Goal: Transaction & Acquisition: Purchase product/service

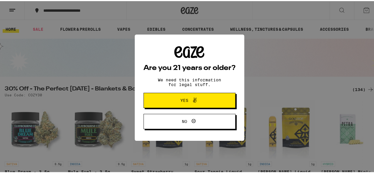
click at [197, 96] on span "Yes" at bounding box center [189, 99] width 44 height 8
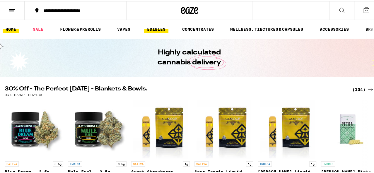
click at [155, 28] on link "EDIBLES" at bounding box center [156, 28] width 24 height 7
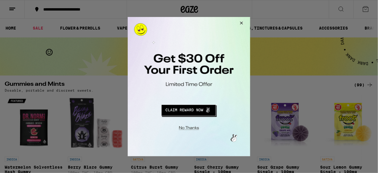
click at [192, 110] on button "Redirect to URL" at bounding box center [189, 109] width 102 height 14
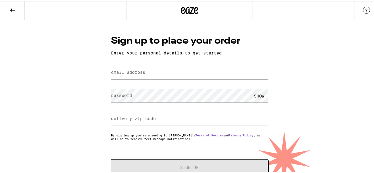
click at [140, 69] on label "email address" at bounding box center [128, 71] width 34 height 5
click at [14, 6] on icon at bounding box center [12, 9] width 7 height 7
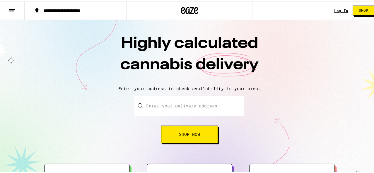
click at [336, 9] on link "Log In" at bounding box center [341, 10] width 14 height 4
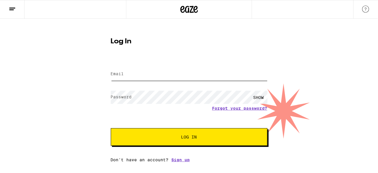
type input "briangreenfi@gmail.com"
click at [125, 72] on input "briangreenfi@gmail.com" at bounding box center [189, 74] width 157 height 13
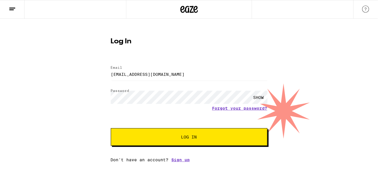
click at [147, 134] on button "Log In" at bounding box center [189, 137] width 157 height 18
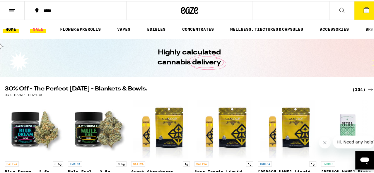
click at [37, 27] on link "SALE" at bounding box center [38, 28] width 16 height 7
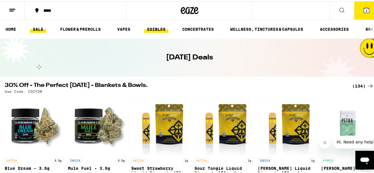
click at [151, 30] on link "EDIBLES" at bounding box center [156, 28] width 24 height 7
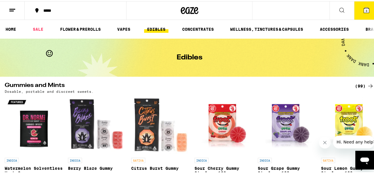
click at [365, 8] on span "3" at bounding box center [366, 10] width 2 height 4
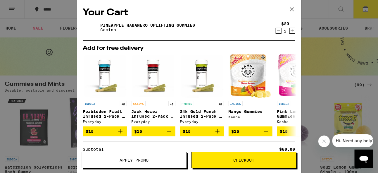
click at [276, 30] on icon "Decrement" at bounding box center [278, 30] width 5 height 7
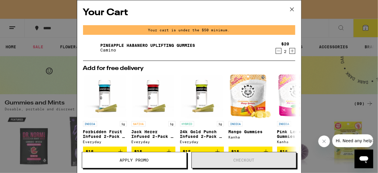
click at [276, 52] on icon "Decrement" at bounding box center [278, 50] width 5 height 7
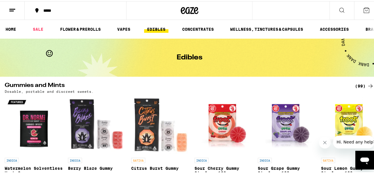
click at [340, 12] on icon at bounding box center [341, 9] width 7 height 7
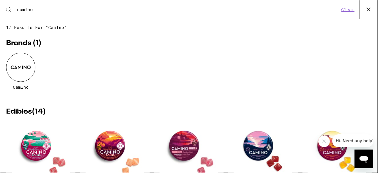
type input "camino"
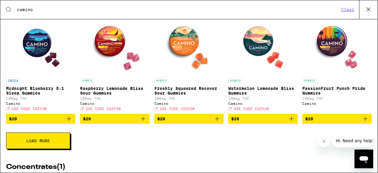
scroll to position [271, 0]
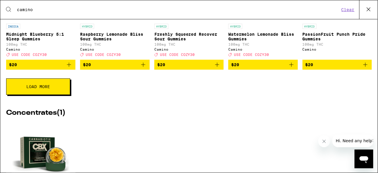
click at [51, 91] on button "Load More" at bounding box center [38, 86] width 64 height 16
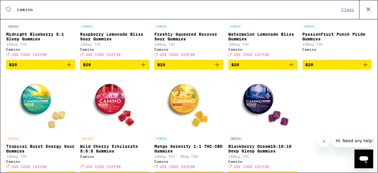
scroll to position [325, 0]
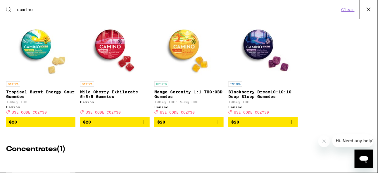
click at [69, 126] on icon "Add to bag" at bounding box center [69, 121] width 7 height 7
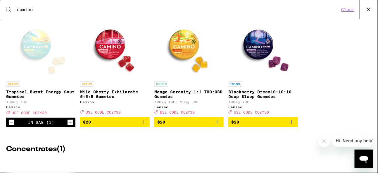
click at [142, 126] on icon "Add to bag" at bounding box center [143, 121] width 7 height 7
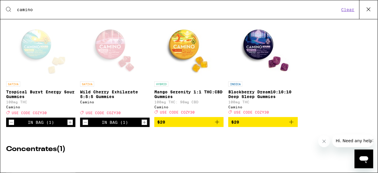
click at [143, 124] on icon "Increment" at bounding box center [144, 122] width 3 height 3
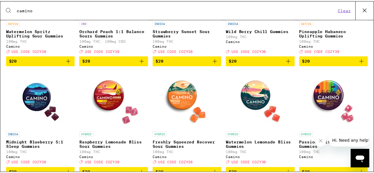
scroll to position [108, 0]
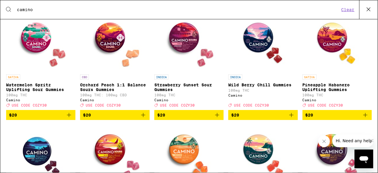
click at [34, 44] on img "Open page for Watermelon Spritz Uplifting Sour Gummies from Camino" at bounding box center [41, 42] width 59 height 59
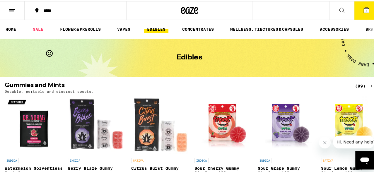
click at [276, 9] on div "***** 7" at bounding box center [189, 9] width 378 height 19
click at [338, 12] on icon at bounding box center [341, 9] width 7 height 7
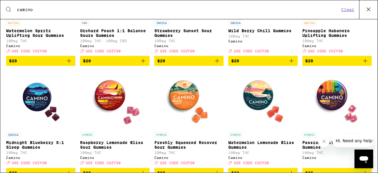
scroll to position [217, 0]
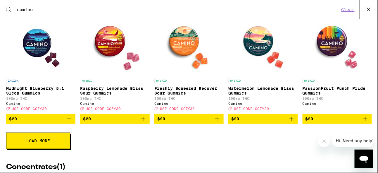
click at [250, 48] on img "Open page for Watermelon Lemonade Bliss Gummies from Camino" at bounding box center [263, 45] width 59 height 59
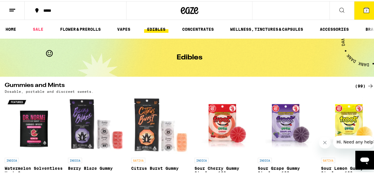
click at [338, 10] on icon at bounding box center [341, 9] width 7 height 7
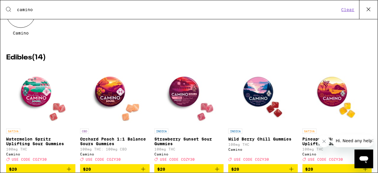
scroll to position [108, 0]
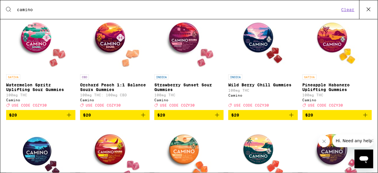
click at [364, 117] on icon "Add to bag" at bounding box center [366, 115] width 4 height 4
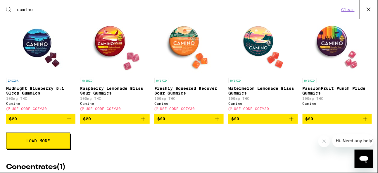
scroll to position [271, 0]
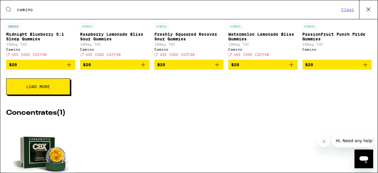
click at [40, 89] on span "Load More" at bounding box center [38, 87] width 24 height 4
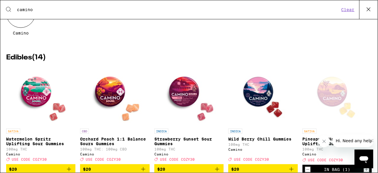
scroll to position [0, 0]
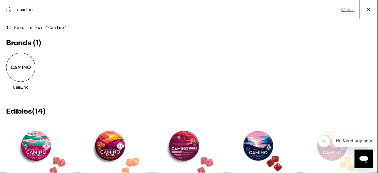
click at [371, 10] on icon at bounding box center [369, 9] width 9 height 9
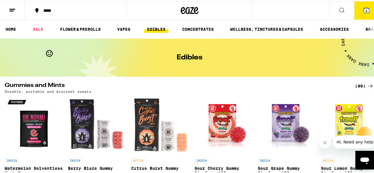
click at [365, 8] on span "8" at bounding box center [366, 10] width 2 height 4
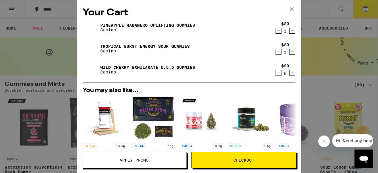
click at [276, 74] on icon "Decrement" at bounding box center [278, 72] width 5 height 7
click at [276, 30] on icon "Decrement" at bounding box center [278, 30] width 5 height 7
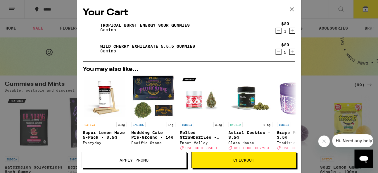
click at [293, 8] on icon at bounding box center [292, 10] width 4 height 4
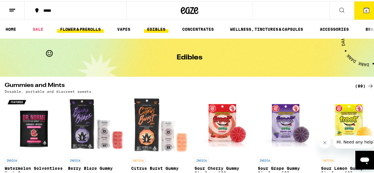
click at [86, 27] on link "FLOWER & PREROLLS" at bounding box center [80, 28] width 47 height 7
click at [79, 26] on link "FLOWER & PREROLLS" at bounding box center [80, 28] width 47 height 7
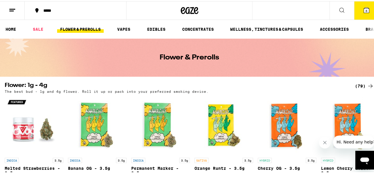
click at [11, 8] on icon at bounding box center [12, 9] width 7 height 7
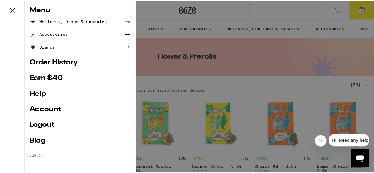
scroll to position [41, 0]
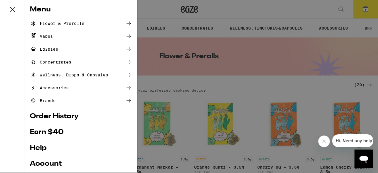
click at [49, 116] on link "Order History" at bounding box center [81, 116] width 103 height 7
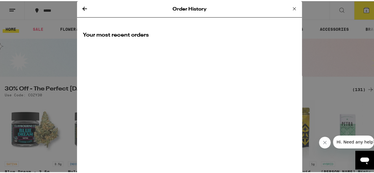
click at [82, 7] on icon at bounding box center [84, 8] width 5 height 4
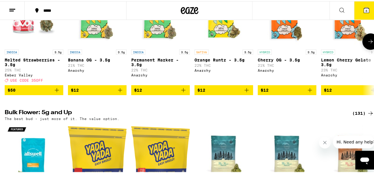
scroll to position [54, 0]
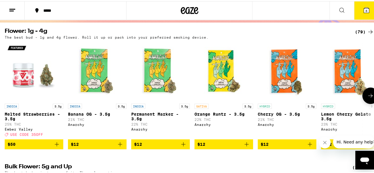
click at [278, 78] on img "Open page for Cherry OG - 3.5g from Anarchy" at bounding box center [286, 70] width 59 height 59
click at [285, 74] on img "Open page for Cherry OG - 3.5g from Anarchy" at bounding box center [286, 70] width 59 height 59
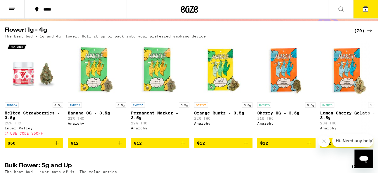
click at [365, 12] on button "6" at bounding box center [366, 9] width 25 height 18
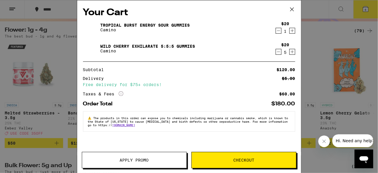
click at [322, 12] on div "Your Cart Tropical Burst Energy Sour Gummies Camino $20 1 Wild Cherry Exhilarat…" at bounding box center [189, 86] width 378 height 173
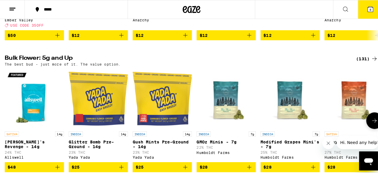
scroll to position [217, 0]
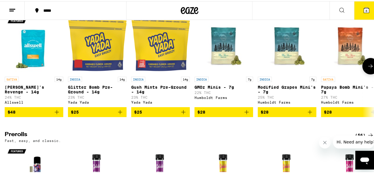
click at [34, 59] on img "Open page for Jack's Revenge - 14g from Allswell" at bounding box center [34, 43] width 59 height 59
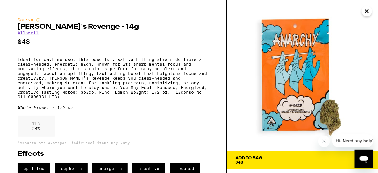
click at [367, 11] on icon "Close" at bounding box center [367, 11] width 7 height 9
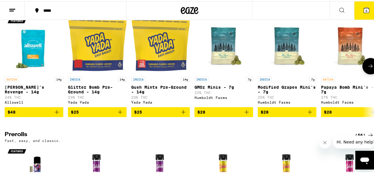
click at [26, 57] on img "Open page for Jack's Revenge - 14g from Allswell" at bounding box center [34, 43] width 59 height 59
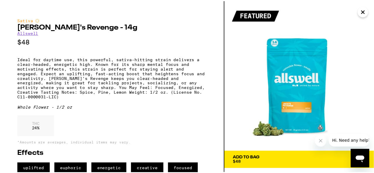
scroll to position [54, 0]
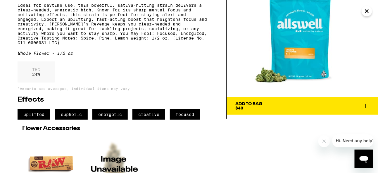
click at [367, 106] on icon at bounding box center [366, 106] width 4 height 4
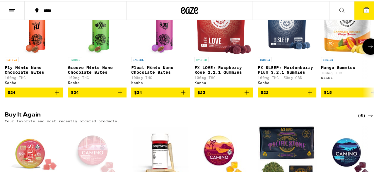
scroll to position [325, 0]
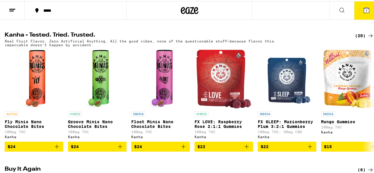
click at [336, 38] on icon at bounding box center [370, 34] width 7 height 7
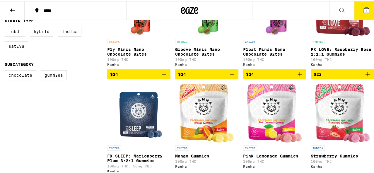
scroll to position [162, 0]
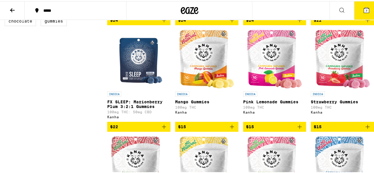
click at [11, 7] on icon at bounding box center [12, 9] width 7 height 7
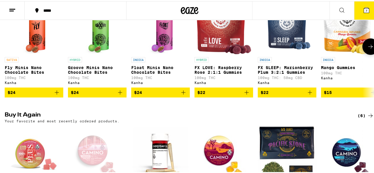
scroll to position [487, 0]
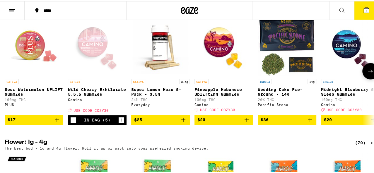
click at [336, 73] on icon at bounding box center [370, 69] width 7 height 7
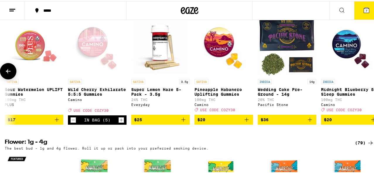
scroll to position [0, 15]
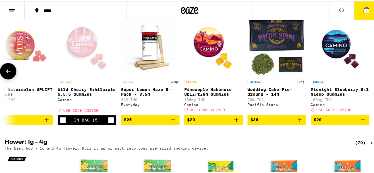
click at [8, 73] on icon at bounding box center [8, 69] width 7 height 7
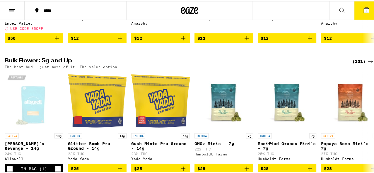
scroll to position [758, 0]
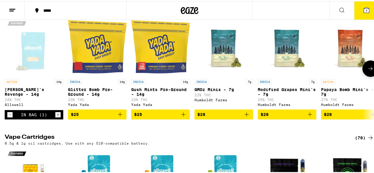
click at [33, 74] on div "Open page for Jack's Revenge - 14g from Allswell" at bounding box center [34, 45] width 59 height 59
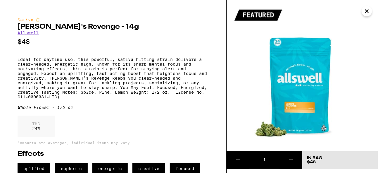
click at [336, 13] on icon "Close" at bounding box center [367, 11] width 7 height 9
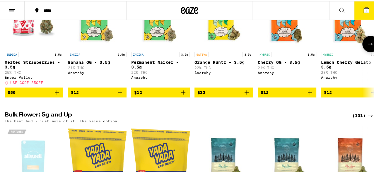
scroll to position [596, 0]
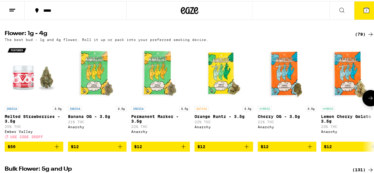
click at [336, 100] on icon at bounding box center [370, 96] width 7 height 7
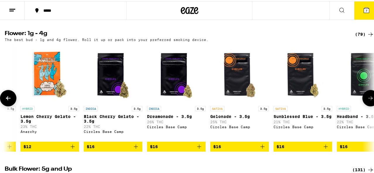
click at [336, 100] on icon at bounding box center [370, 96] width 7 height 7
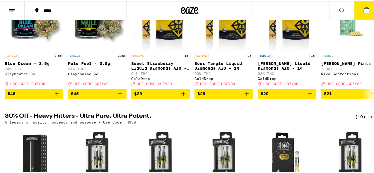
scroll to position [54, 0]
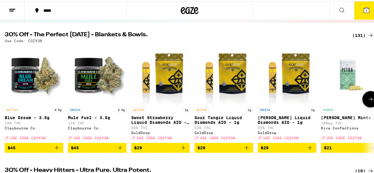
click at [336, 100] on icon at bounding box center [370, 98] width 7 height 7
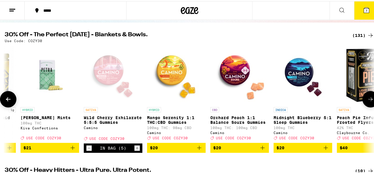
click at [336, 100] on icon at bounding box center [370, 98] width 7 height 7
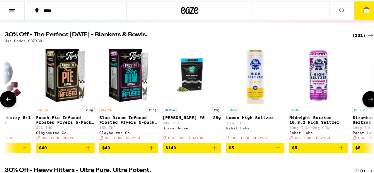
click at [336, 100] on icon at bounding box center [370, 98] width 7 height 7
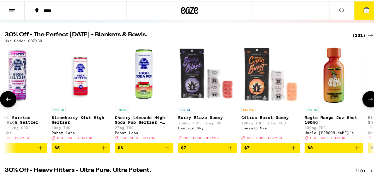
click at [336, 100] on icon at bounding box center [370, 98] width 7 height 7
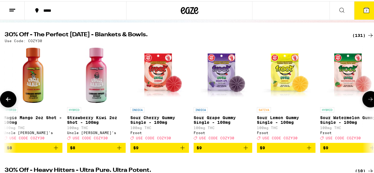
click at [336, 100] on icon at bounding box center [370, 98] width 7 height 7
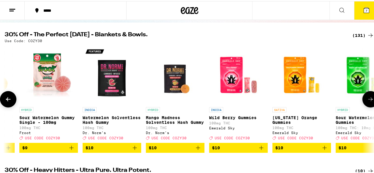
click at [336, 100] on icon at bounding box center [370, 98] width 7 height 7
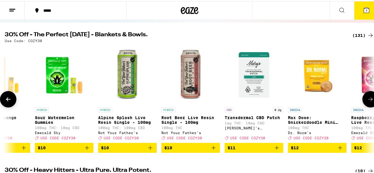
click at [336, 100] on icon at bounding box center [370, 98] width 7 height 7
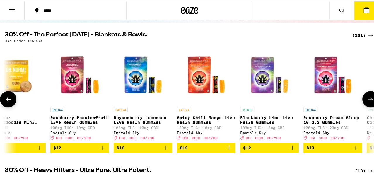
click at [336, 100] on icon at bounding box center [370, 98] width 7 height 7
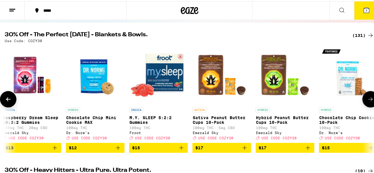
click at [336, 100] on icon at bounding box center [370, 98] width 7 height 7
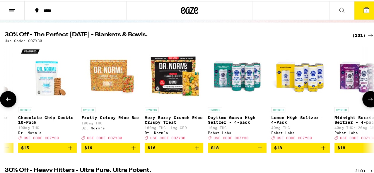
click at [336, 100] on icon at bounding box center [370, 98] width 7 height 7
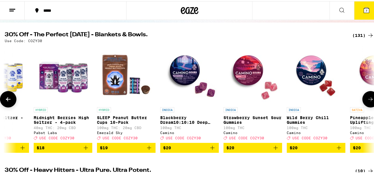
click at [336, 100] on icon at bounding box center [370, 98] width 7 height 7
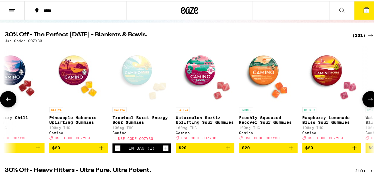
click at [336, 100] on icon at bounding box center [370, 98] width 7 height 7
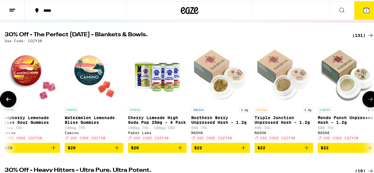
click at [336, 100] on icon at bounding box center [370, 98] width 7 height 7
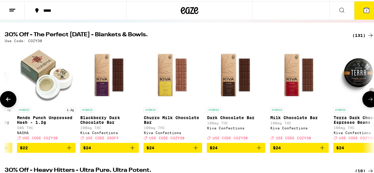
click at [336, 100] on icon at bounding box center [370, 98] width 7 height 7
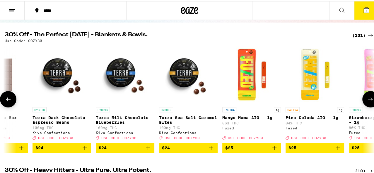
click at [336, 100] on icon at bounding box center [370, 98] width 7 height 7
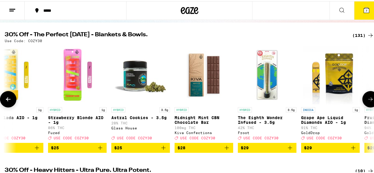
click at [336, 100] on icon at bounding box center [370, 98] width 7 height 7
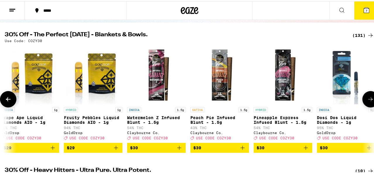
click at [336, 100] on icon at bounding box center [370, 98] width 7 height 7
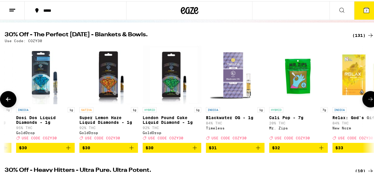
click at [336, 100] on icon at bounding box center [370, 98] width 7 height 7
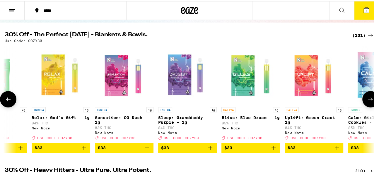
click at [5, 98] on icon at bounding box center [8, 98] width 7 height 7
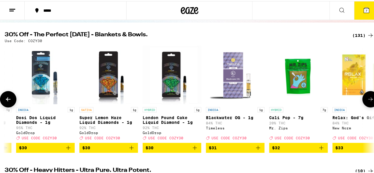
click at [5, 98] on icon at bounding box center [8, 98] width 7 height 7
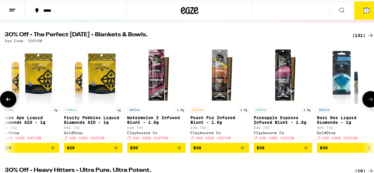
click at [5, 98] on icon at bounding box center [8, 98] width 7 height 7
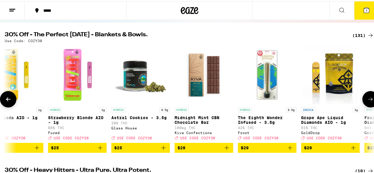
click at [5, 98] on icon at bounding box center [8, 98] width 7 height 7
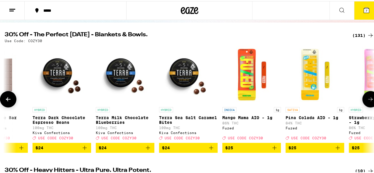
click at [5, 98] on icon at bounding box center [8, 98] width 7 height 7
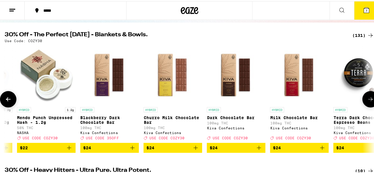
click at [5, 98] on icon at bounding box center [8, 98] width 7 height 7
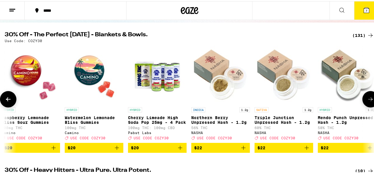
click at [5, 98] on icon at bounding box center [8, 98] width 7 height 7
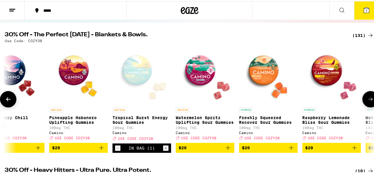
click at [5, 98] on icon at bounding box center [8, 98] width 7 height 7
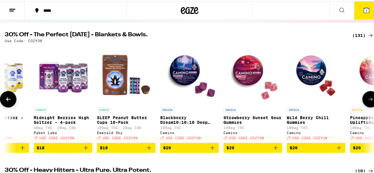
click at [5, 98] on icon at bounding box center [8, 98] width 7 height 7
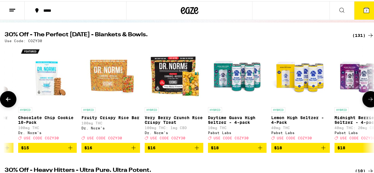
click at [7, 99] on icon at bounding box center [8, 98] width 7 height 7
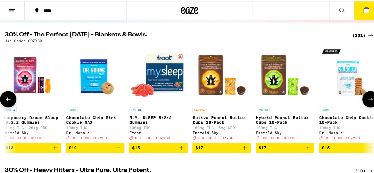
click at [7, 99] on icon at bounding box center [8, 98] width 7 height 7
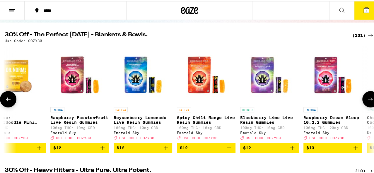
click at [7, 99] on icon at bounding box center [8, 98] width 7 height 7
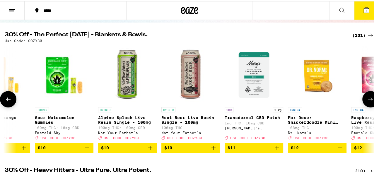
click at [7, 99] on icon at bounding box center [8, 98] width 7 height 7
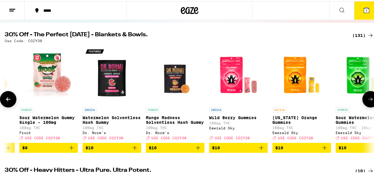
click at [7, 99] on icon at bounding box center [8, 98] width 7 height 7
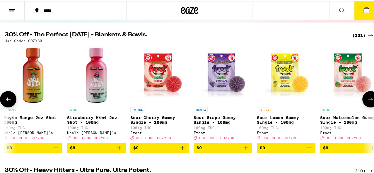
click at [7, 99] on icon at bounding box center [8, 98] width 7 height 7
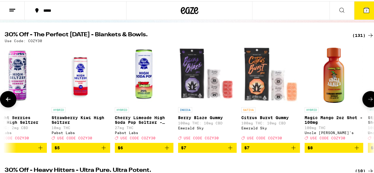
click at [7, 99] on icon at bounding box center [8, 98] width 7 height 7
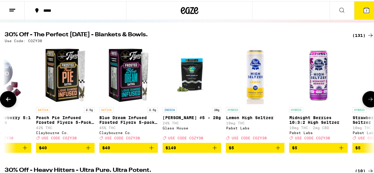
click at [7, 99] on icon at bounding box center [8, 98] width 7 height 7
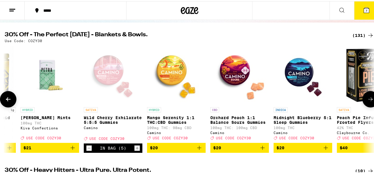
click at [7, 99] on icon at bounding box center [8, 98] width 7 height 7
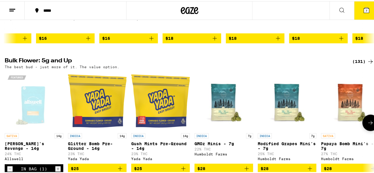
scroll to position [758, 0]
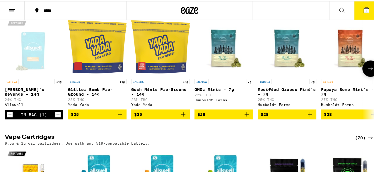
click at [56, 117] on icon "Increment" at bounding box center [57, 113] width 5 height 7
click at [8, 117] on icon "Decrement" at bounding box center [9, 113] width 5 height 7
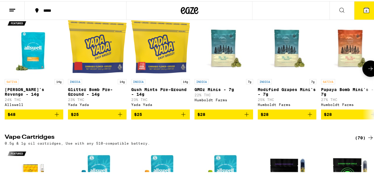
click at [59, 117] on icon "Add to bag" at bounding box center [56, 113] width 7 height 7
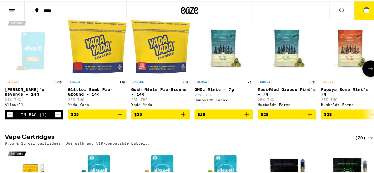
click at [336, 71] on icon at bounding box center [370, 67] width 7 height 7
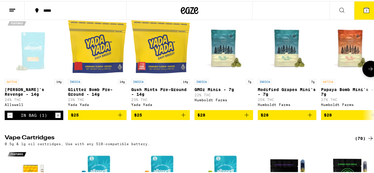
scroll to position [0, 300]
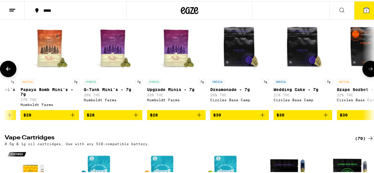
click at [12, 76] on button at bounding box center [8, 67] width 16 height 16
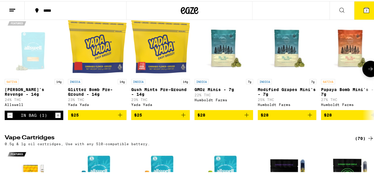
click at [336, 71] on icon at bounding box center [370, 67] width 7 height 7
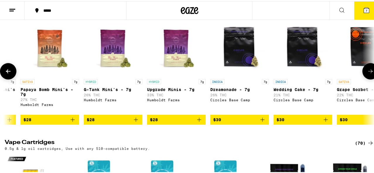
click at [336, 73] on icon at bounding box center [370, 69] width 7 height 7
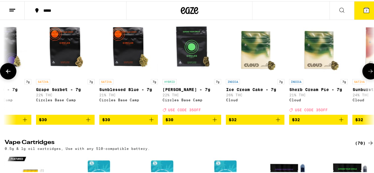
click at [336, 73] on icon at bounding box center [370, 69] width 7 height 7
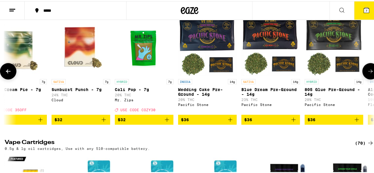
click at [326, 56] on img "Open page for 805 Glue Pre-Ground - 14g from Pacific Stone" at bounding box center [333, 45] width 59 height 59
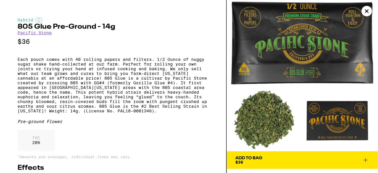
click at [336, 10] on icon "Close" at bounding box center [367, 11] width 3 height 3
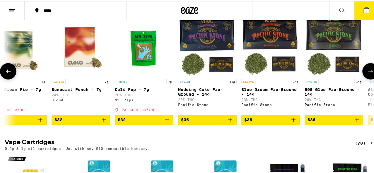
click at [255, 60] on img "Open page for Blue Dream Pre-Ground - 14g from Pacific Stone" at bounding box center [270, 45] width 59 height 59
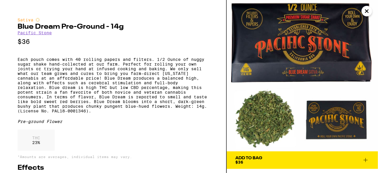
click at [336, 11] on icon "Close" at bounding box center [367, 11] width 3 height 3
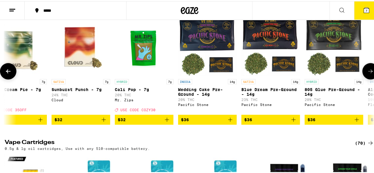
click at [143, 71] on img "Open page for Cali Pop - 7g from Mr. Zips" at bounding box center [144, 45] width 59 height 59
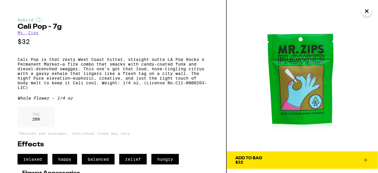
click at [336, 155] on icon at bounding box center [366, 160] width 7 height 7
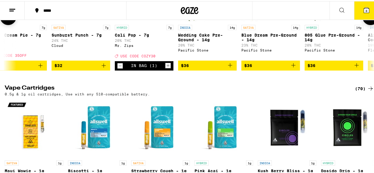
scroll to position [758, 0]
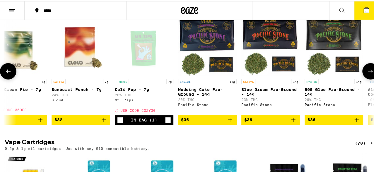
click at [6, 73] on icon at bounding box center [8, 69] width 7 height 7
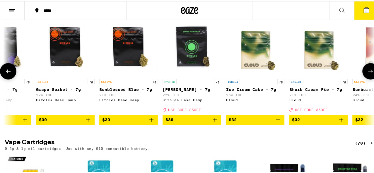
click at [6, 73] on icon at bounding box center [8, 69] width 7 height 7
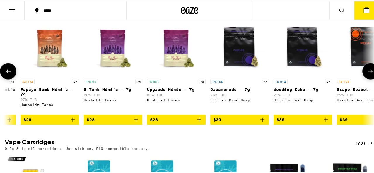
click at [6, 73] on icon at bounding box center [8, 69] width 7 height 7
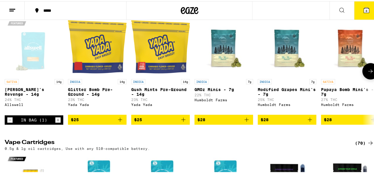
click at [336, 73] on icon at bounding box center [370, 69] width 7 height 7
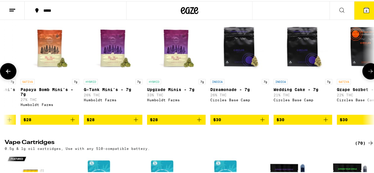
click at [336, 73] on icon at bounding box center [370, 69] width 7 height 7
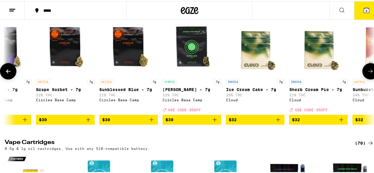
click at [336, 73] on icon at bounding box center [370, 69] width 7 height 7
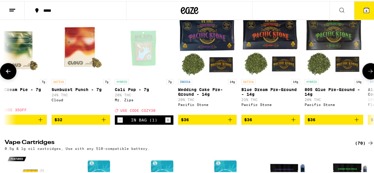
click at [80, 71] on img "Open page for Sunburst Punch - 7g from Cloud" at bounding box center [80, 45] width 59 height 59
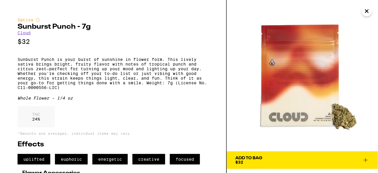
click at [336, 155] on icon at bounding box center [366, 160] width 7 height 7
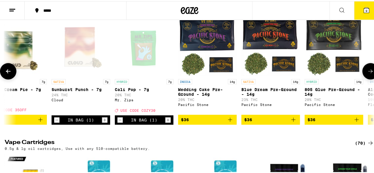
click at [336, 73] on icon at bounding box center [370, 69] width 7 height 7
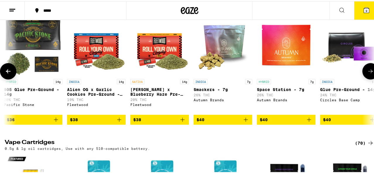
click at [8, 73] on icon at bounding box center [8, 69] width 7 height 7
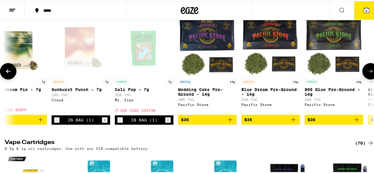
click at [336, 78] on button at bounding box center [370, 70] width 16 height 16
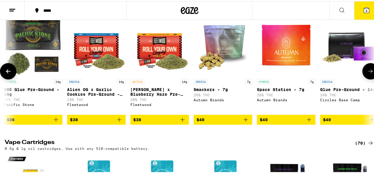
click at [336, 72] on icon at bounding box center [370, 70] width 5 height 4
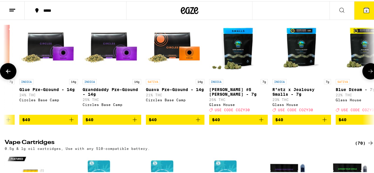
click at [336, 72] on icon at bounding box center [370, 70] width 5 height 4
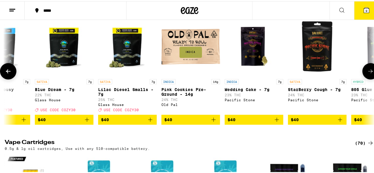
click at [336, 72] on icon at bounding box center [370, 70] width 5 height 4
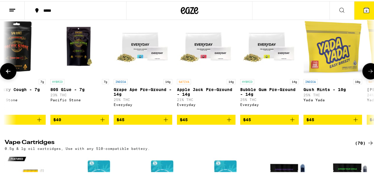
click at [336, 73] on icon at bounding box center [370, 69] width 7 height 7
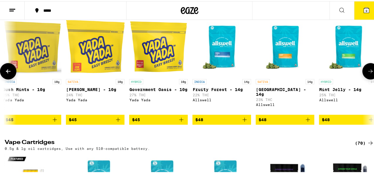
click at [336, 73] on icon at bounding box center [370, 69] width 7 height 7
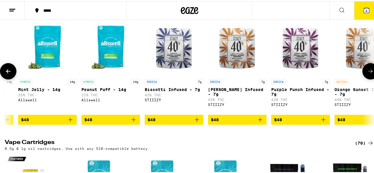
click at [6, 73] on icon at bounding box center [8, 69] width 7 height 7
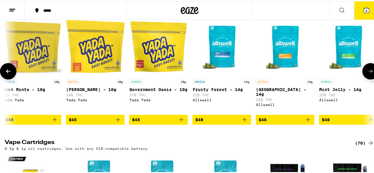
click at [336, 72] on icon at bounding box center [370, 70] width 5 height 4
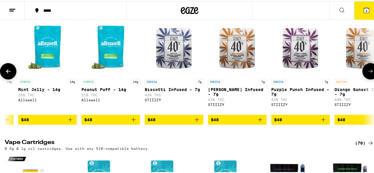
click at [336, 72] on icon at bounding box center [370, 70] width 5 height 4
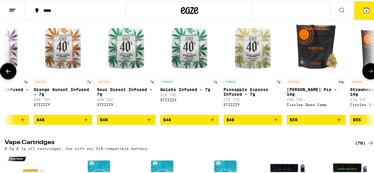
click at [336, 72] on icon at bounding box center [370, 70] width 5 height 4
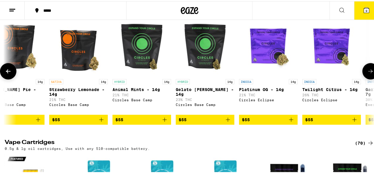
click at [336, 72] on icon at bounding box center [370, 70] width 5 height 4
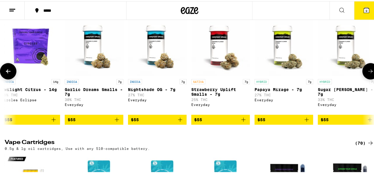
click at [336, 72] on icon at bounding box center [370, 70] width 5 height 4
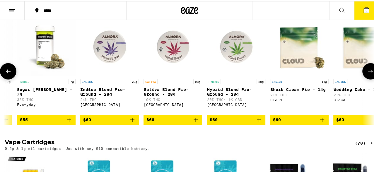
click at [336, 72] on icon at bounding box center [370, 70] width 5 height 4
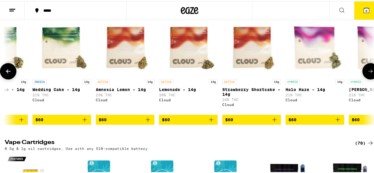
click at [336, 72] on icon at bounding box center [370, 70] width 5 height 4
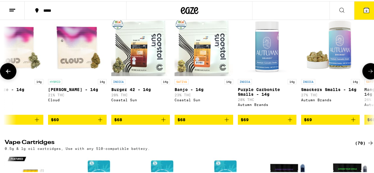
click at [336, 72] on icon at bounding box center [370, 70] width 5 height 4
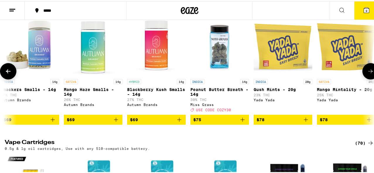
click at [336, 72] on icon at bounding box center [370, 70] width 5 height 4
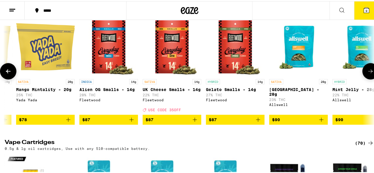
click at [9, 73] on icon at bounding box center [8, 69] width 7 height 7
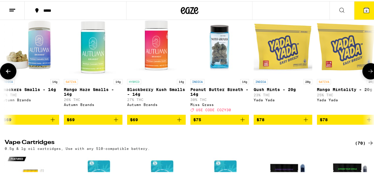
click at [9, 73] on icon at bounding box center [8, 69] width 7 height 7
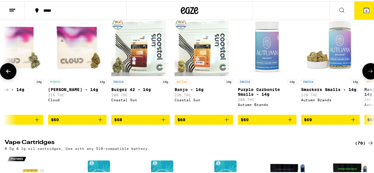
click at [9, 73] on icon at bounding box center [8, 69] width 7 height 7
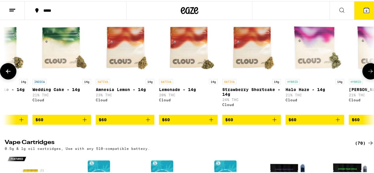
click at [9, 73] on icon at bounding box center [8, 69] width 7 height 7
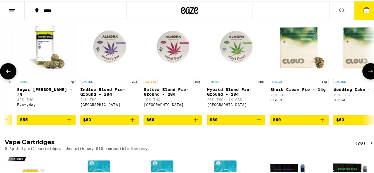
click at [9, 73] on icon at bounding box center [8, 69] width 7 height 7
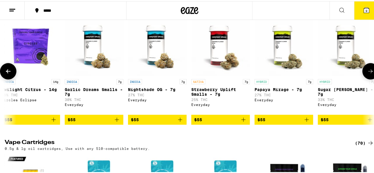
click at [9, 73] on icon at bounding box center [8, 69] width 7 height 7
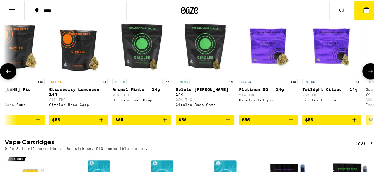
click at [9, 73] on icon at bounding box center [8, 69] width 7 height 7
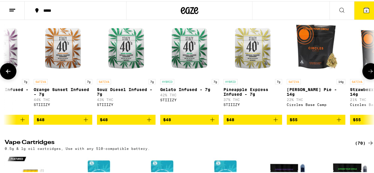
click at [9, 73] on icon at bounding box center [8, 69] width 7 height 7
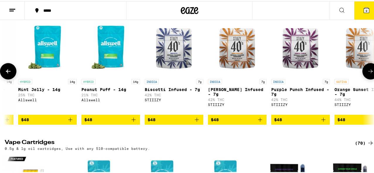
click at [9, 73] on icon at bounding box center [8, 69] width 7 height 7
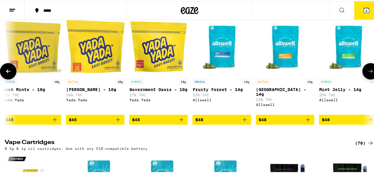
click at [281, 70] on img "Open page for Garden Grove - 14g from Allswell" at bounding box center [284, 45] width 59 height 59
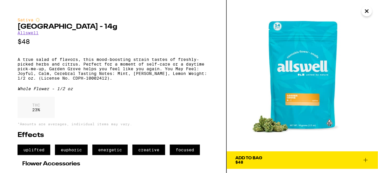
click at [336, 11] on icon "Close" at bounding box center [367, 11] width 7 height 9
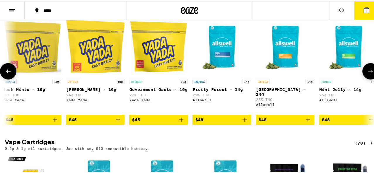
click at [336, 73] on icon at bounding box center [370, 69] width 7 height 7
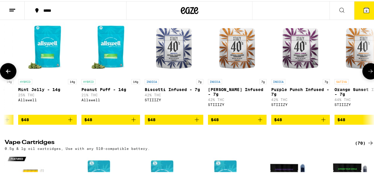
click at [108, 71] on img "Open page for Peanut Puff - 14g from Allswell" at bounding box center [110, 45] width 59 height 59
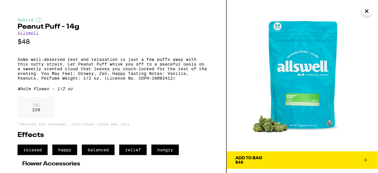
click at [336, 13] on icon "Close" at bounding box center [367, 11] width 7 height 9
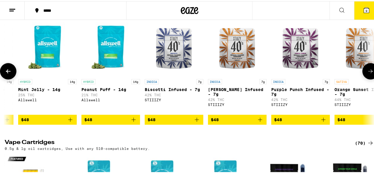
click at [9, 73] on icon at bounding box center [8, 69] width 7 height 7
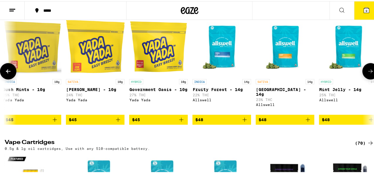
click at [9, 73] on icon at bounding box center [8, 69] width 7 height 7
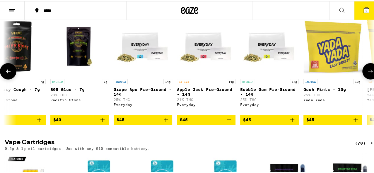
click at [336, 78] on button at bounding box center [370, 70] width 16 height 16
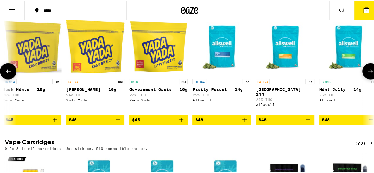
click at [95, 75] on img "Open page for Bob Hope - 10g from Yada Yada" at bounding box center [95, 45] width 59 height 59
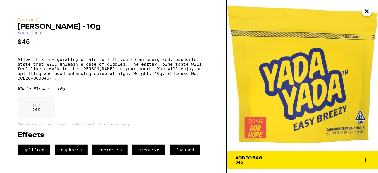
click at [336, 11] on icon "Close" at bounding box center [367, 11] width 7 height 9
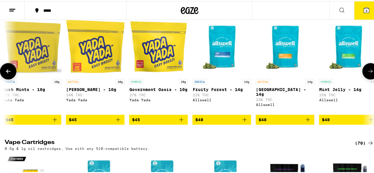
click at [118, 121] on icon "Add to bag" at bounding box center [118, 118] width 4 height 4
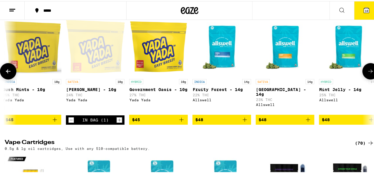
click at [6, 72] on icon at bounding box center [8, 70] width 5 height 4
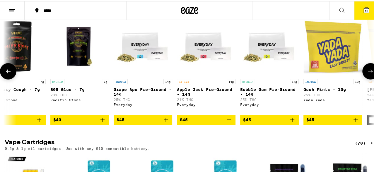
click at [193, 75] on img "Open page for Apple Jack Pre-Ground - 14g from Everyday" at bounding box center [206, 45] width 59 height 59
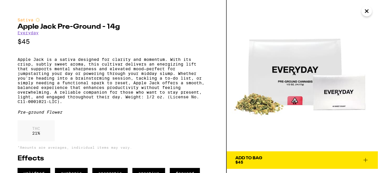
click at [336, 155] on icon at bounding box center [366, 160] width 7 height 7
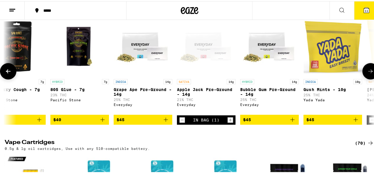
click at [10, 72] on icon at bounding box center [8, 70] width 5 height 4
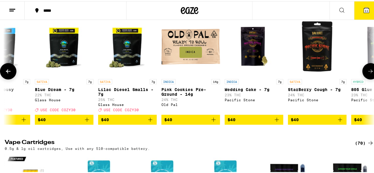
click at [10, 72] on icon at bounding box center [8, 70] width 5 height 4
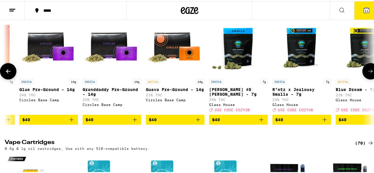
click at [336, 73] on icon at bounding box center [370, 69] width 7 height 7
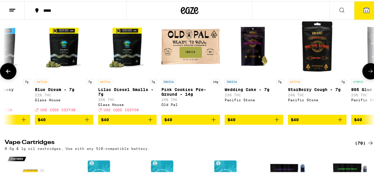
click at [8, 72] on icon at bounding box center [8, 70] width 5 height 4
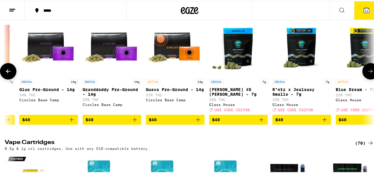
click at [167, 68] on img "Open page for Guava Pre-Ground - 14g from Circles Base Camp" at bounding box center [175, 45] width 59 height 59
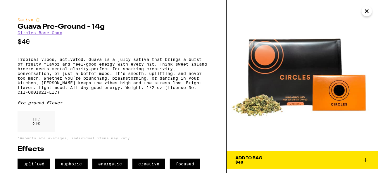
click at [336, 12] on icon "Close" at bounding box center [367, 11] width 7 height 9
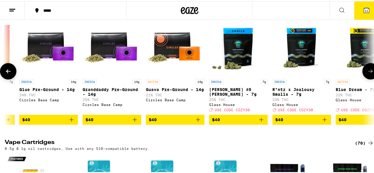
click at [336, 73] on icon at bounding box center [370, 69] width 7 height 7
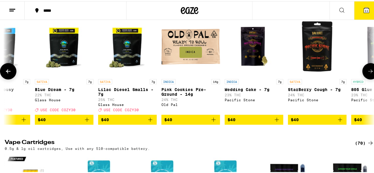
click at [8, 72] on icon at bounding box center [8, 70] width 5 height 4
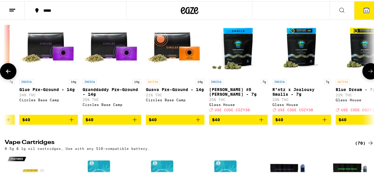
click at [186, 122] on span "$40" at bounding box center [175, 118] width 53 height 7
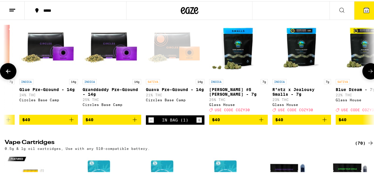
click at [11, 73] on icon at bounding box center [8, 69] width 7 height 7
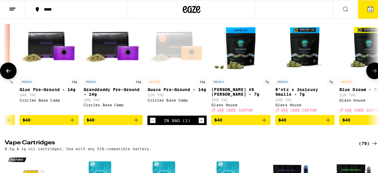
scroll to position [0, 1202]
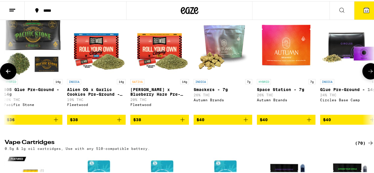
click at [160, 75] on img "Open page for Jack Herer x Blueberry Haze Pre-Ground - 14g from Fleetwood" at bounding box center [159, 45] width 59 height 59
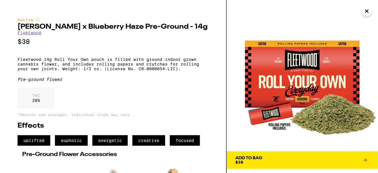
click at [336, 13] on icon "Close" at bounding box center [367, 11] width 7 height 9
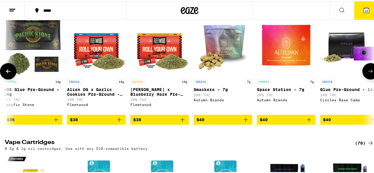
click at [140, 64] on img "Open page for Jack Herer x Blueberry Haze Pre-Ground - 14g from Fleetwood" at bounding box center [159, 45] width 59 height 59
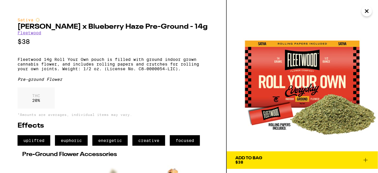
click at [336, 155] on icon at bounding box center [366, 160] width 7 height 7
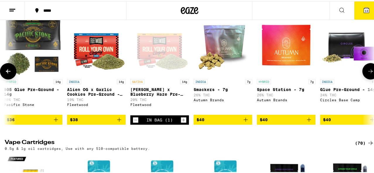
click at [4, 78] on button at bounding box center [8, 70] width 16 height 16
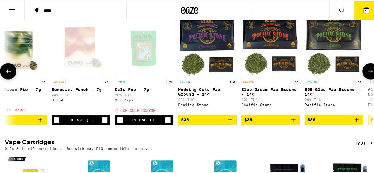
click at [5, 73] on icon at bounding box center [8, 69] width 7 height 7
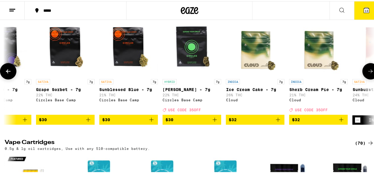
click at [5, 73] on icon at bounding box center [8, 69] width 7 height 7
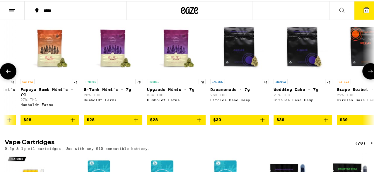
click at [7, 78] on button at bounding box center [8, 70] width 16 height 16
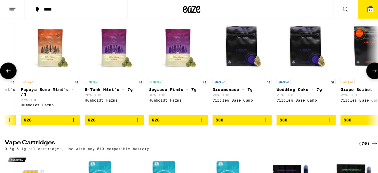
scroll to position [0, 0]
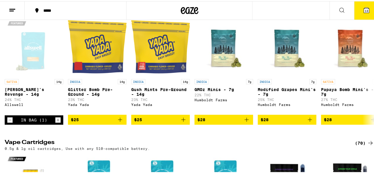
click at [336, 8] on button "13" at bounding box center [366, 9] width 25 height 18
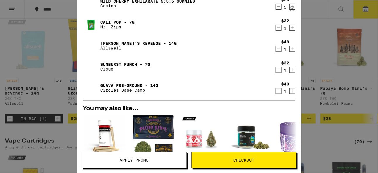
scroll to position [162, 0]
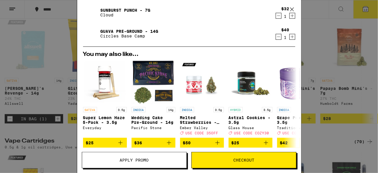
click at [336, 8] on div "Your Cart Tropical Burst Energy Sour Gummies Camino $20 1 [PERSON_NAME] - 10g Y…" at bounding box center [189, 86] width 378 height 173
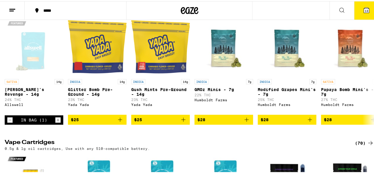
click at [336, 7] on icon at bounding box center [365, 8] width 5 height 5
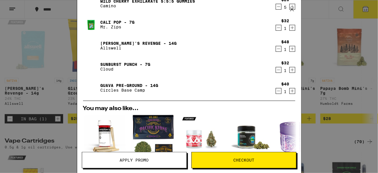
scroll to position [54, 0]
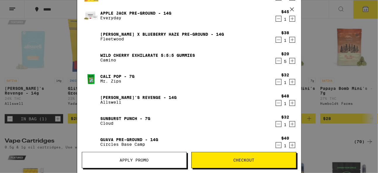
click at [276, 20] on icon "Decrement" at bounding box center [278, 18] width 5 height 7
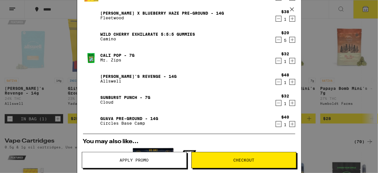
click at [276, 20] on icon "Decrement" at bounding box center [278, 18] width 5 height 7
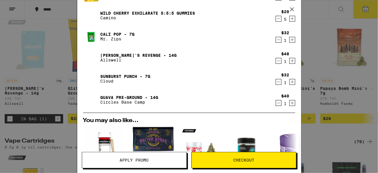
click at [277, 40] on icon "Decrement" at bounding box center [278, 40] width 3 height 0
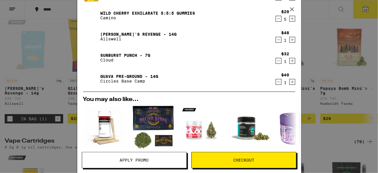
scroll to position [0, 0]
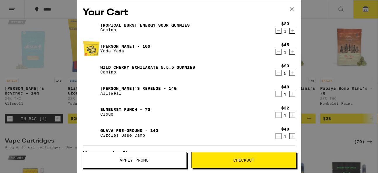
click at [276, 52] on icon "Decrement" at bounding box center [278, 51] width 5 height 7
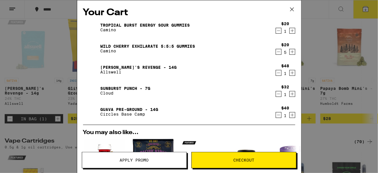
click at [277, 115] on icon "Decrement" at bounding box center [278, 115] width 3 height 0
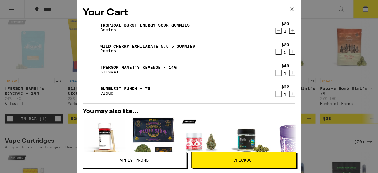
click at [276, 96] on icon "Decrement" at bounding box center [278, 93] width 5 height 7
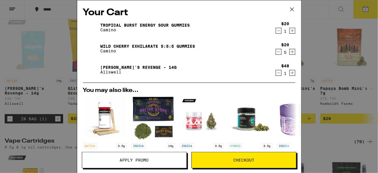
click at [290, 72] on icon "Increment" at bounding box center [292, 72] width 5 height 7
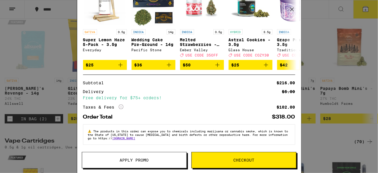
scroll to position [63, 0]
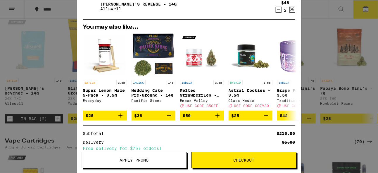
click at [243, 155] on span "Checkout" at bounding box center [243, 160] width 21 height 4
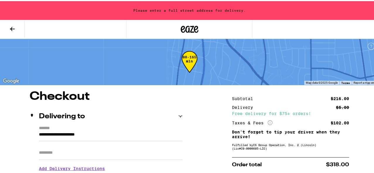
scroll to position [54, 0]
